Goal: Transaction & Acquisition: Obtain resource

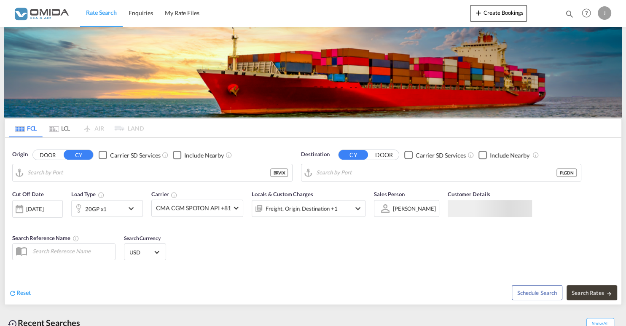
type input "[GEOGRAPHIC_DATA], BRVIX"
type input "Gdansk, PLGDN"
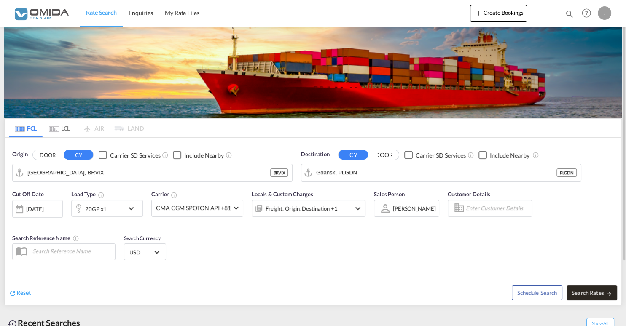
click at [599, 291] on span "Search Rates" at bounding box center [591, 292] width 40 height 7
type input "BRVIX to PLGDN / 12 Aug 2025"
